Goal: Register for event/course

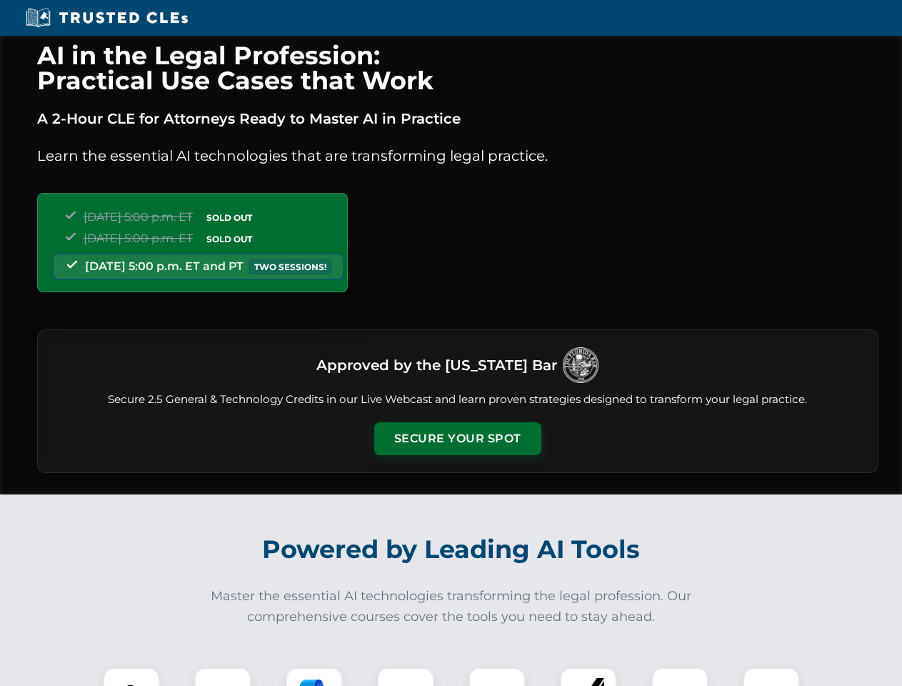
click at [457, 439] on button "Secure Your Spot" at bounding box center [457, 438] width 167 height 33
click at [131, 676] on img at bounding box center [131, 695] width 41 height 41
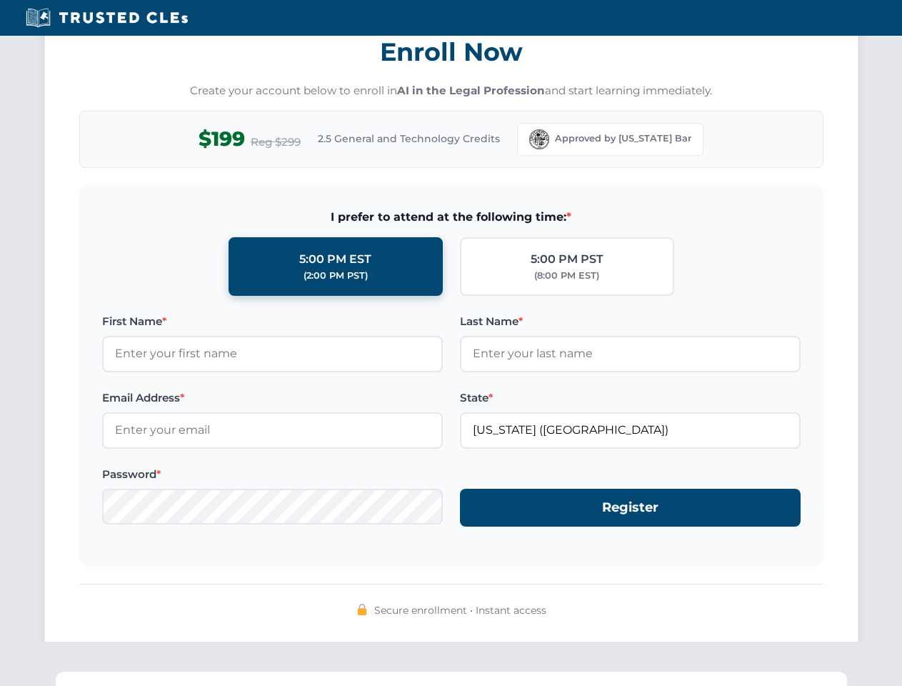
scroll to position [1402, 0]
